Goal: Task Accomplishment & Management: Use online tool/utility

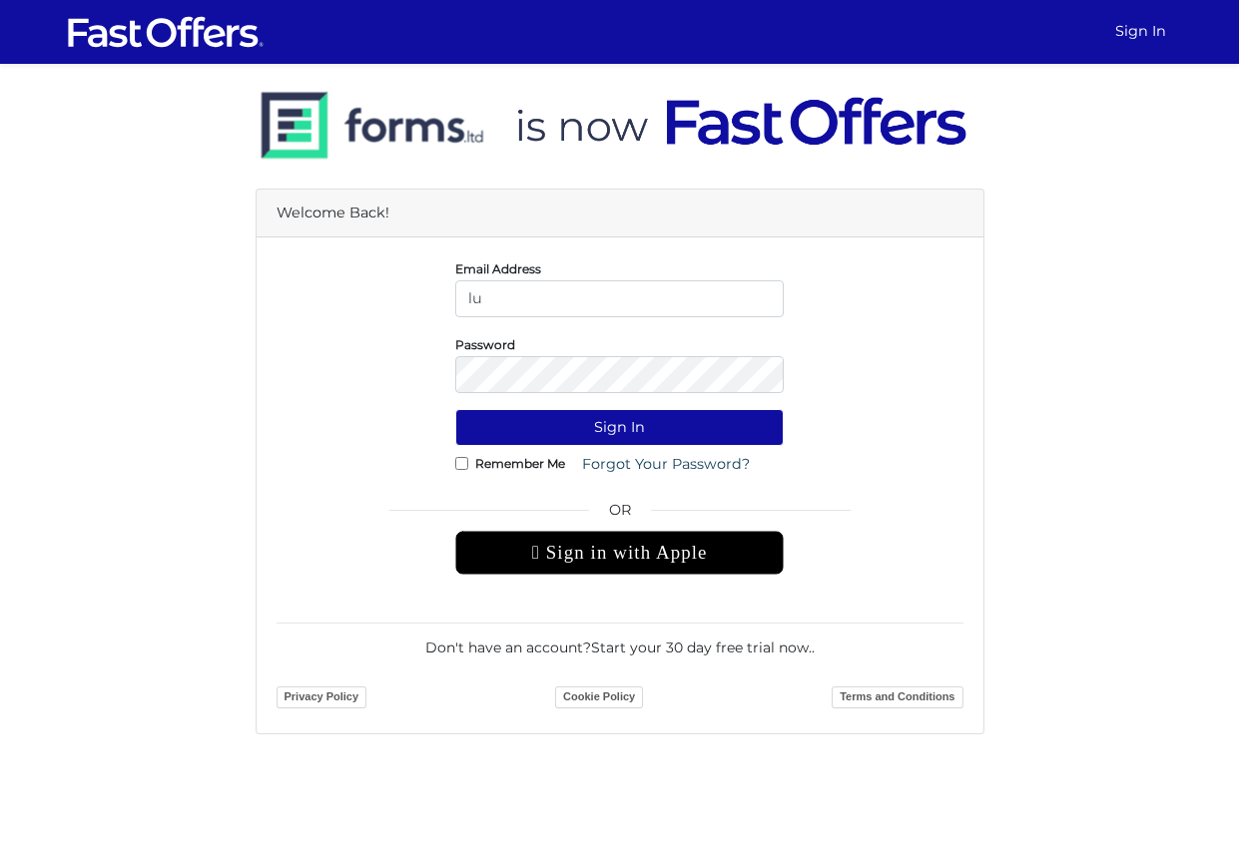
type input "lucie@property.ca"
click at [549, 351] on div "Password" at bounding box center [619, 363] width 358 height 60
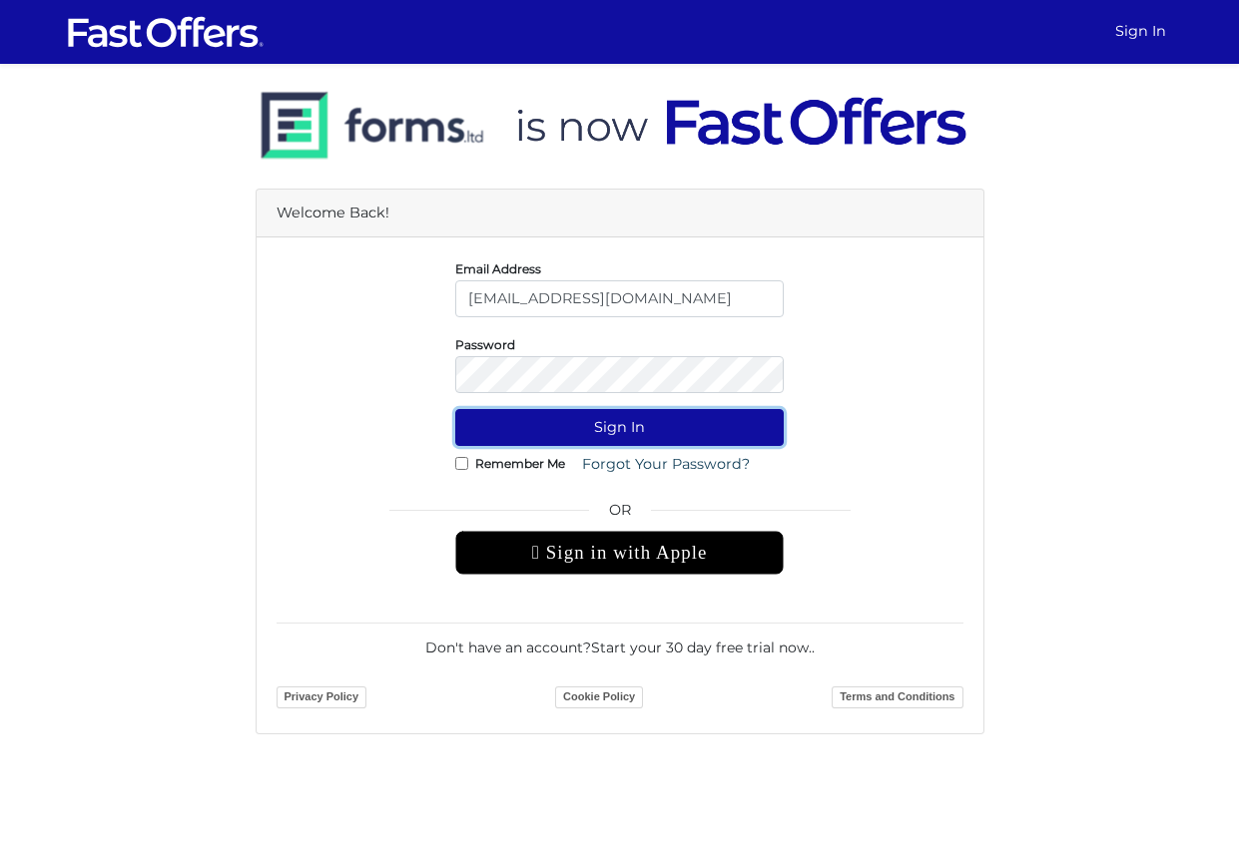
click at [582, 423] on button "Sign In" at bounding box center [619, 427] width 328 height 37
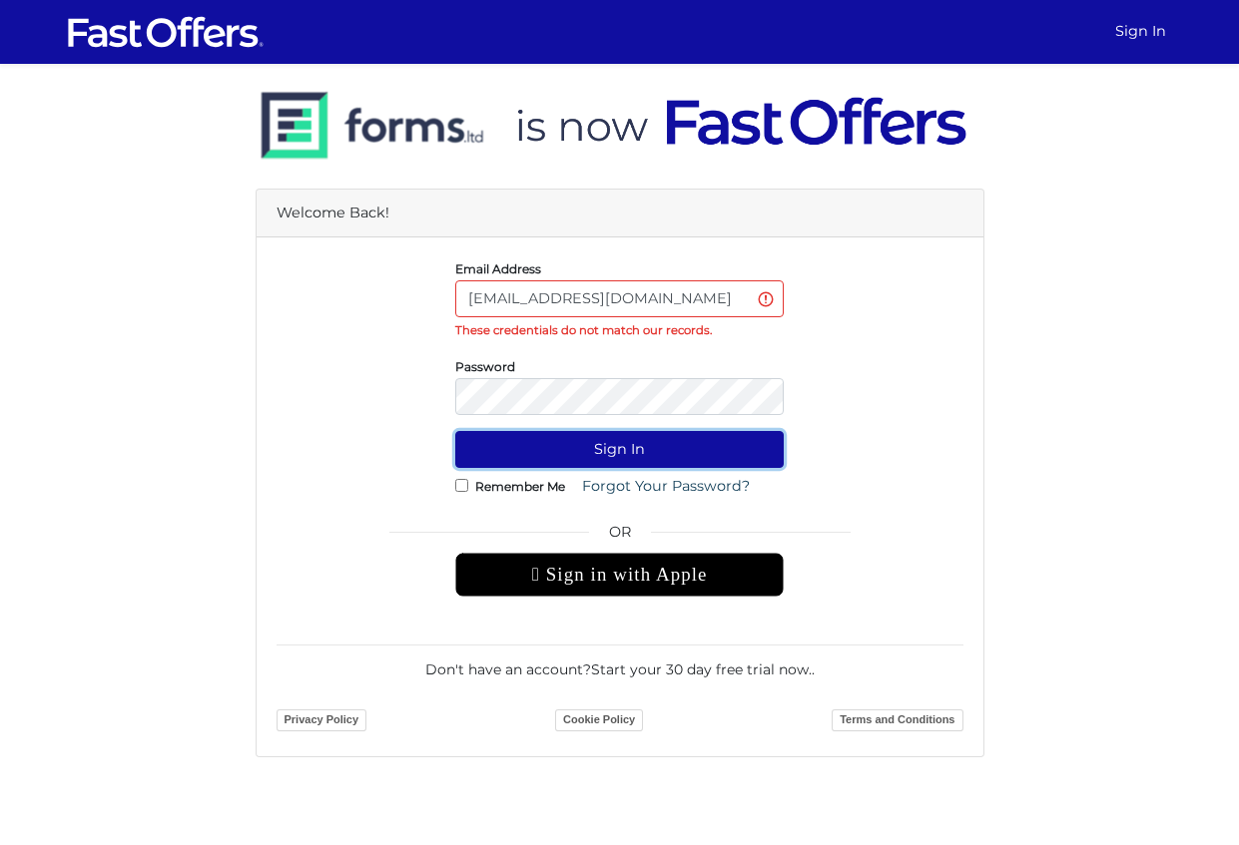
click at [607, 442] on button "Sign In" at bounding box center [619, 449] width 328 height 37
click at [627, 443] on button "Sign In" at bounding box center [619, 449] width 328 height 37
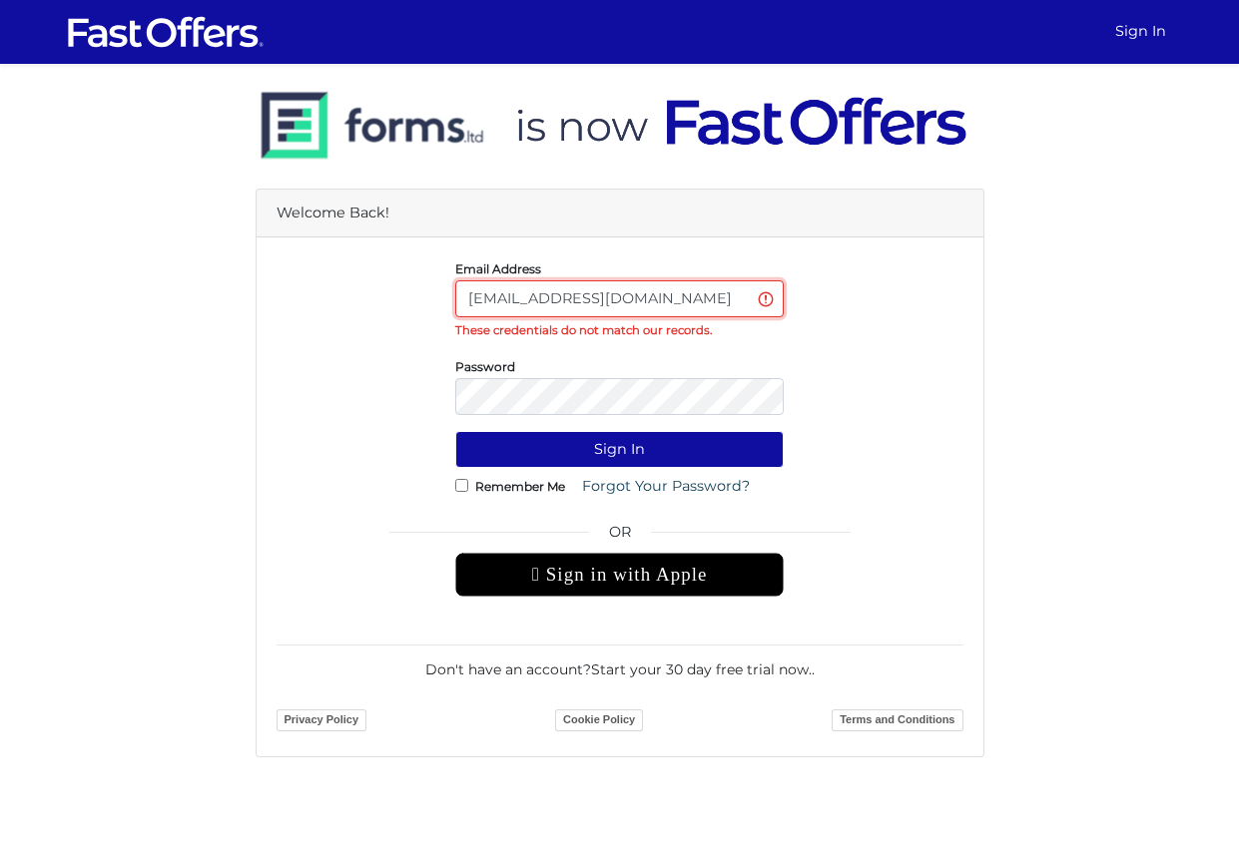
click at [653, 303] on input "[EMAIL_ADDRESS][DOMAIN_NAME]" at bounding box center [619, 298] width 328 height 37
drag, startPoint x: 653, startPoint y: 303, endPoint x: 515, endPoint y: 300, distance: 137.8
click at [515, 300] on input "[EMAIL_ADDRESS][DOMAIN_NAME]" at bounding box center [619, 298] width 328 height 37
type input "lucie@thesoulasgroup.com"
click at [585, 450] on button "Sign In" at bounding box center [619, 449] width 328 height 37
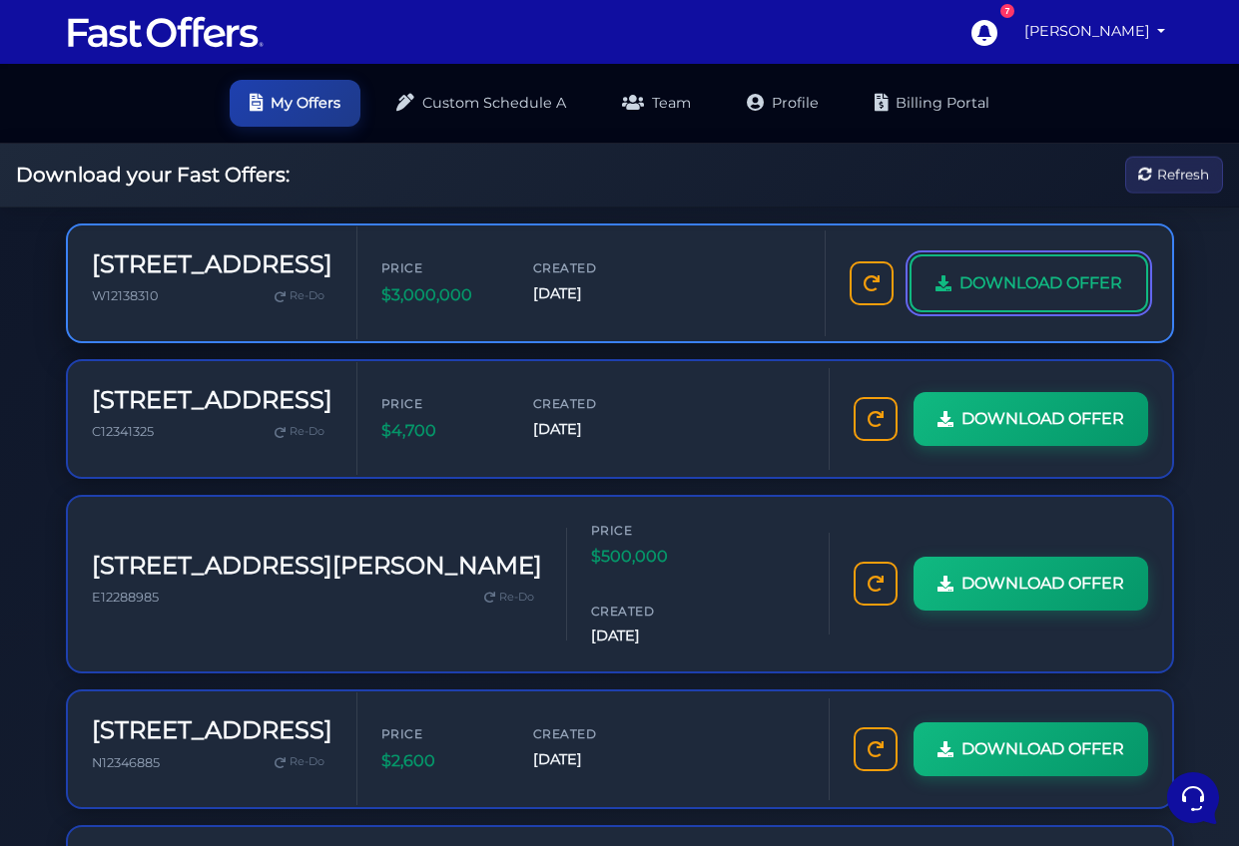
click at [1034, 282] on span "DOWNLOAD OFFER" at bounding box center [1040, 283] width 163 height 26
